Goal: Register for event/course

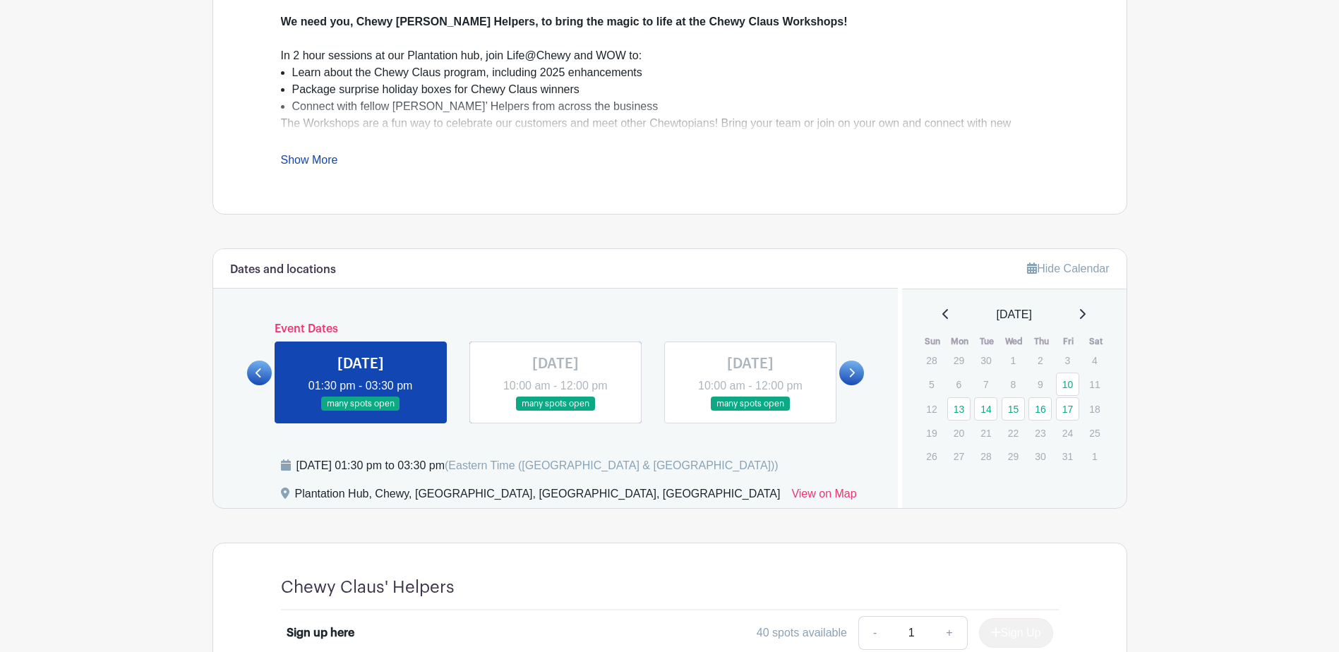
scroll to position [706, 0]
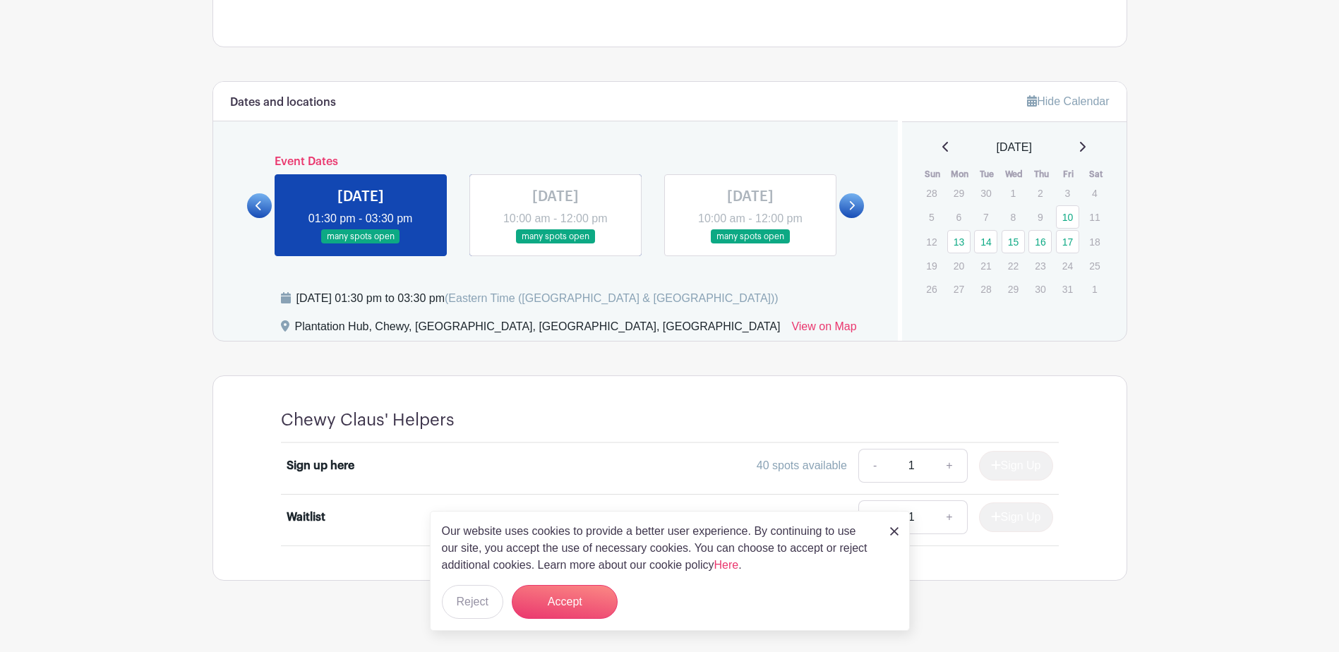
click at [857, 201] on link at bounding box center [851, 205] width 25 height 25
click at [850, 212] on link at bounding box center [851, 205] width 25 height 25
click at [898, 535] on img at bounding box center [894, 531] width 8 height 8
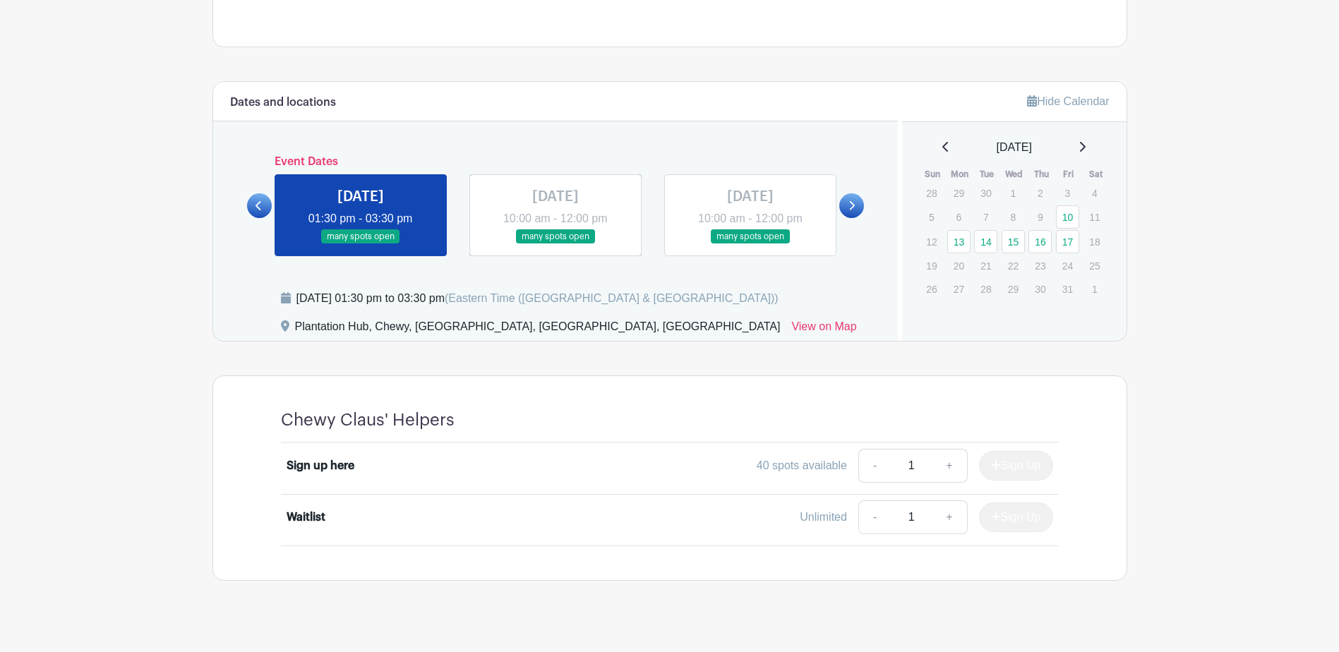
click at [845, 210] on link at bounding box center [851, 205] width 25 height 25
click at [845, 208] on link at bounding box center [851, 205] width 25 height 25
drag, startPoint x: 407, startPoint y: 213, endPoint x: 449, endPoint y: 209, distance: 42.5
click at [361, 244] on link at bounding box center [361, 244] width 0 height 0
click at [555, 244] on link at bounding box center [555, 244] width 0 height 0
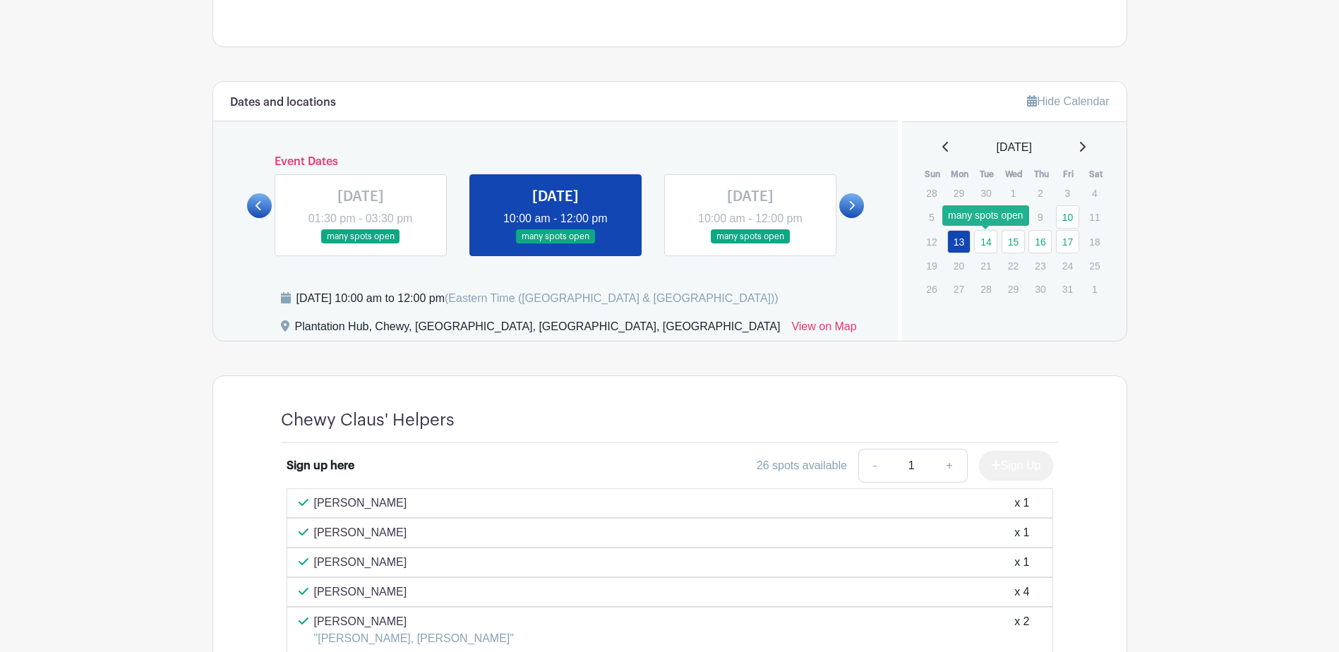
click at [995, 246] on link "14" at bounding box center [985, 241] width 23 height 23
click at [1010, 246] on link "15" at bounding box center [1012, 241] width 23 height 23
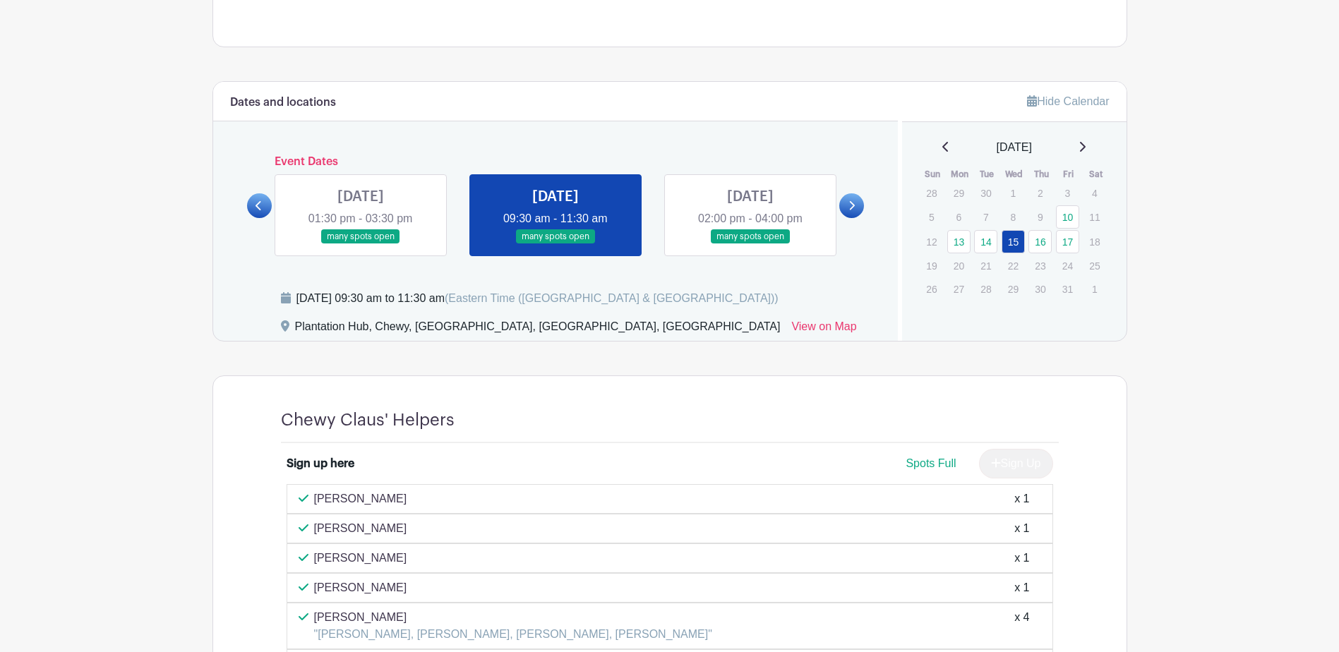
click at [750, 244] on link at bounding box center [750, 244] width 0 height 0
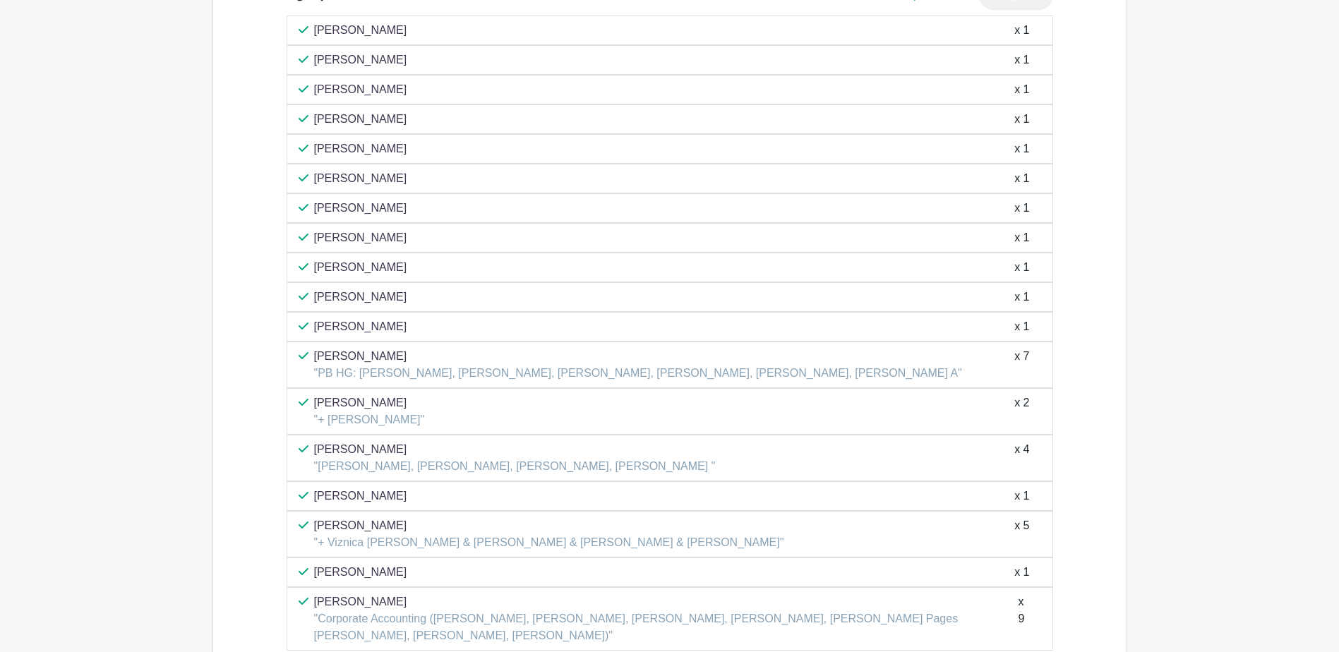
scroll to position [1025, 0]
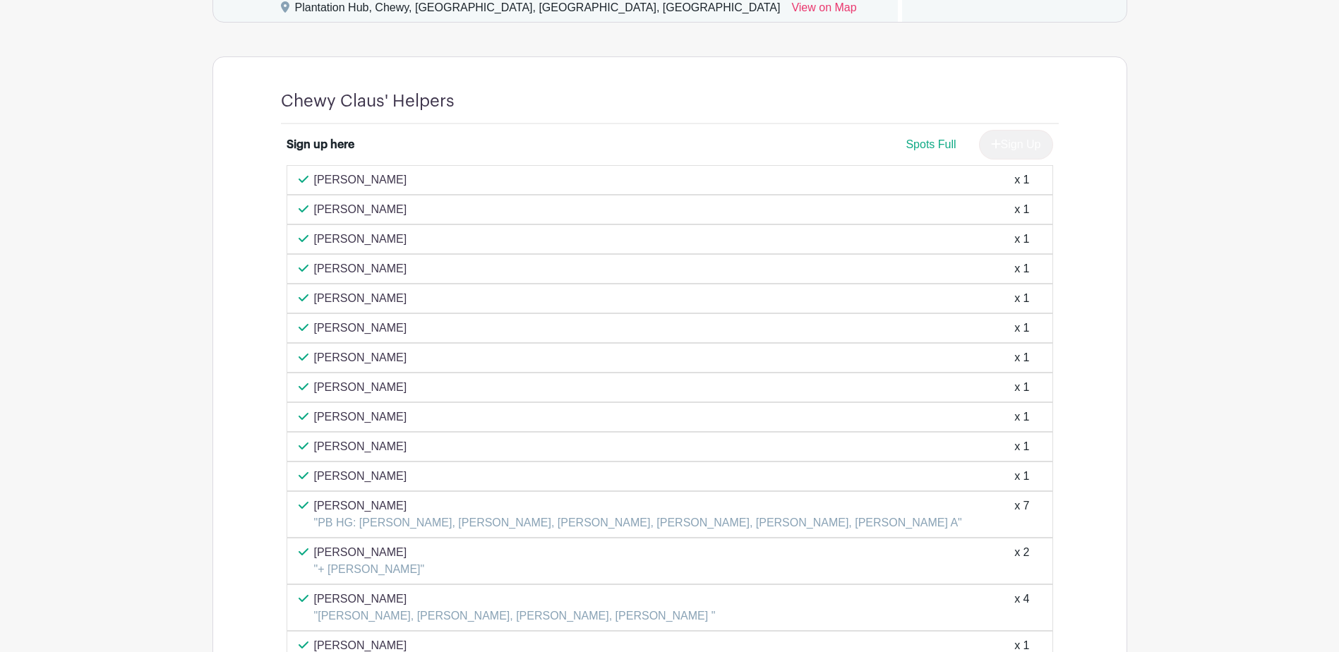
click at [1271, 254] on main "Log In Sign Up for Free Life@Chewy's Events [STREET_ADDRESS] Workshops Created …" at bounding box center [669, 60] width 1339 height 2170
click at [104, 231] on main "Log In Sign Up for Free Life@Chewy's Events [STREET_ADDRESS] Workshops Created …" at bounding box center [669, 60] width 1339 height 2170
